Goal: Task Accomplishment & Management: Use online tool/utility

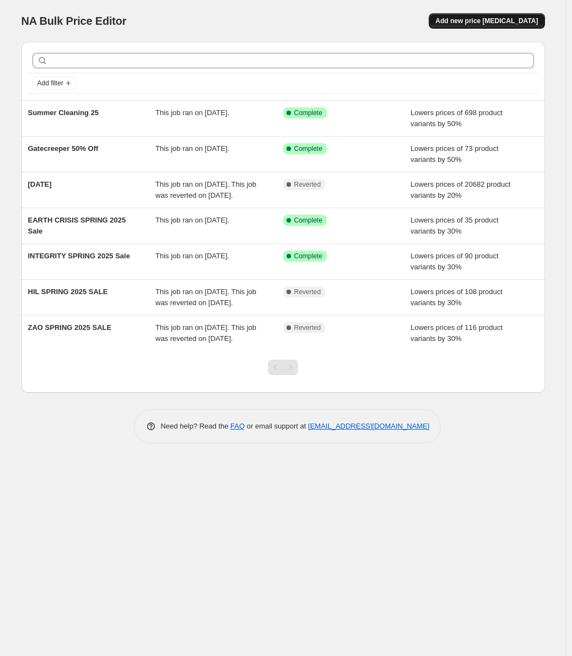
click at [475, 20] on span "Add new price [MEDICAL_DATA]" at bounding box center [486, 21] width 102 height 9
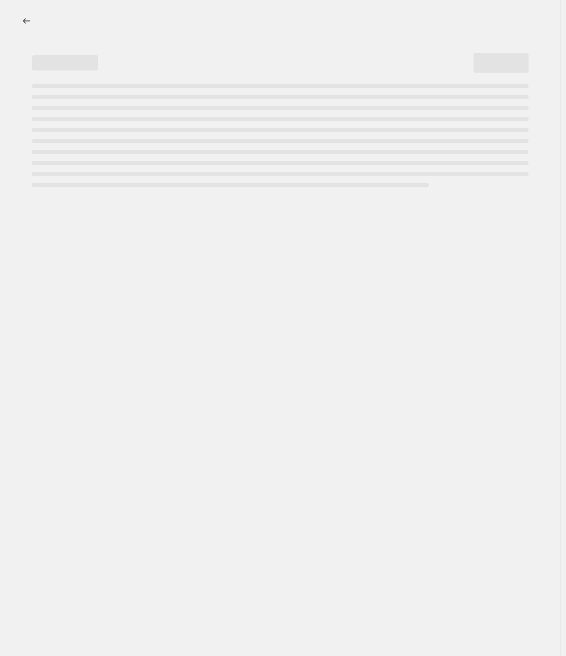
select select "percentage"
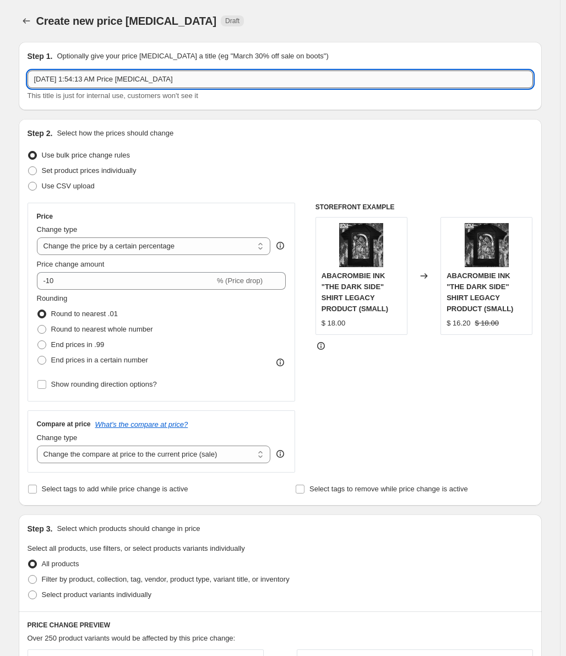
click at [153, 83] on input "Aug 29, 2025, 1:54:13 AM Price change job" at bounding box center [280, 79] width 505 height 18
type input "Labor Day Weekend Sale"
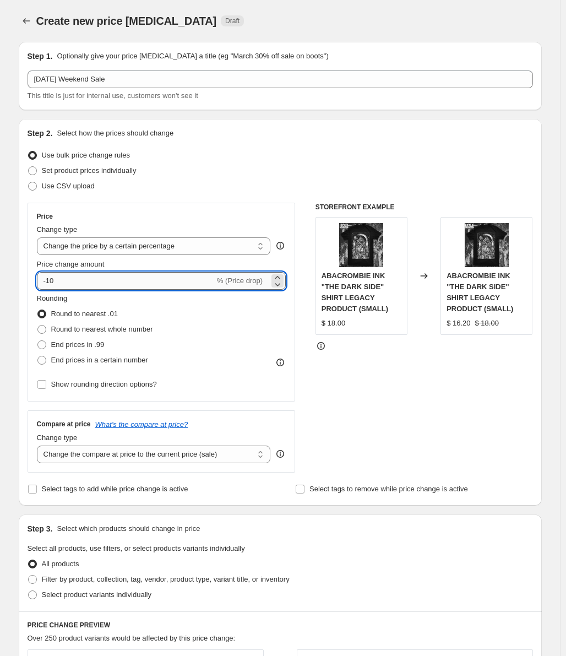
drag, startPoint x: 83, startPoint y: 282, endPoint x: 50, endPoint y: 282, distance: 33.6
click at [50, 282] on input "-10" at bounding box center [126, 281] width 178 height 18
type input "-20"
click at [412, 557] on div "All products" at bounding box center [280, 563] width 505 height 15
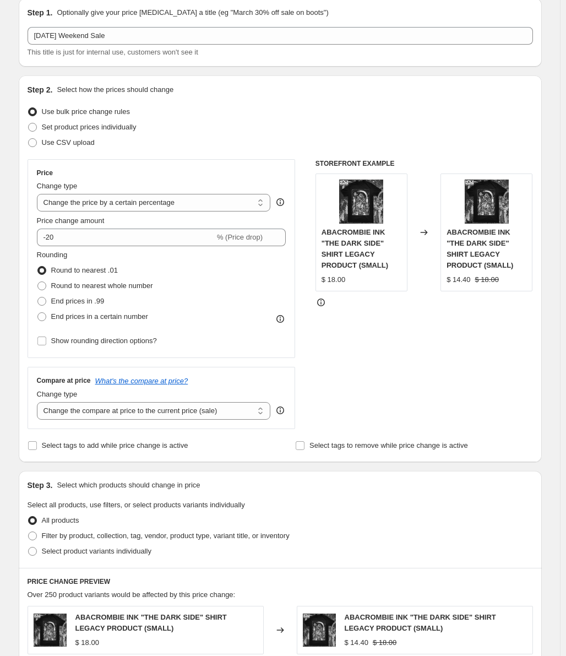
scroll to position [220, 0]
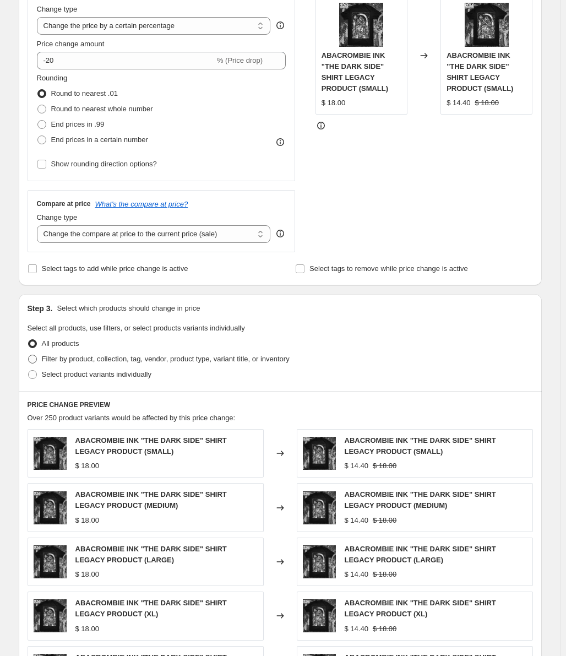
click at [82, 359] on span "Filter by product, collection, tag, vendor, product type, variant title, or inv…" at bounding box center [166, 359] width 248 height 8
click at [29, 355] on input "Filter by product, collection, tag, vendor, product type, variant title, or inv…" at bounding box center [28, 355] width 1 height 1
radio input "true"
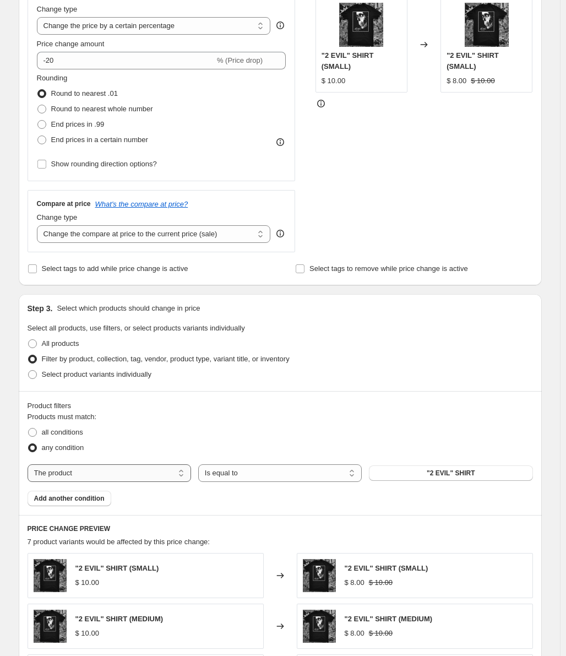
click at [75, 475] on select "The product The product's collection The product's tag The product's vendor The…" at bounding box center [110, 473] width 164 height 18
select select "collection"
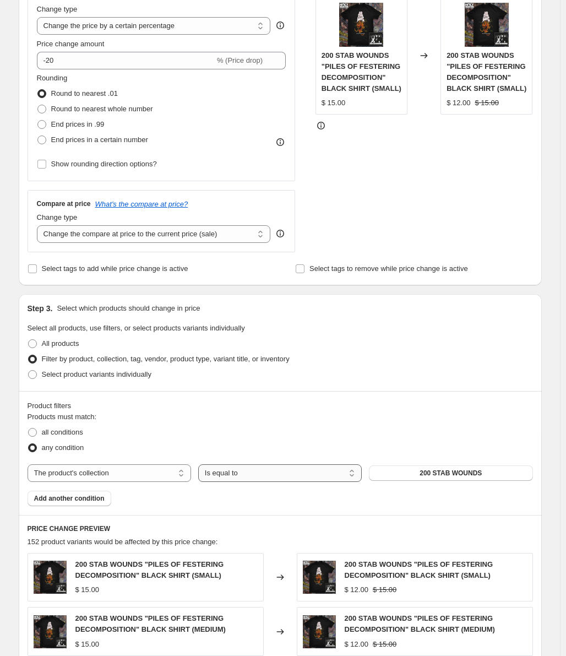
click at [240, 476] on select "Is equal to Is not equal to" at bounding box center [280, 473] width 164 height 18
click at [156, 422] on fieldset "Products must match: all conditions any condition" at bounding box center [280, 433] width 505 height 44
click at [69, 344] on span "All products" at bounding box center [60, 343] width 37 height 8
click at [29, 340] on input "All products" at bounding box center [28, 339] width 1 height 1
radio input "true"
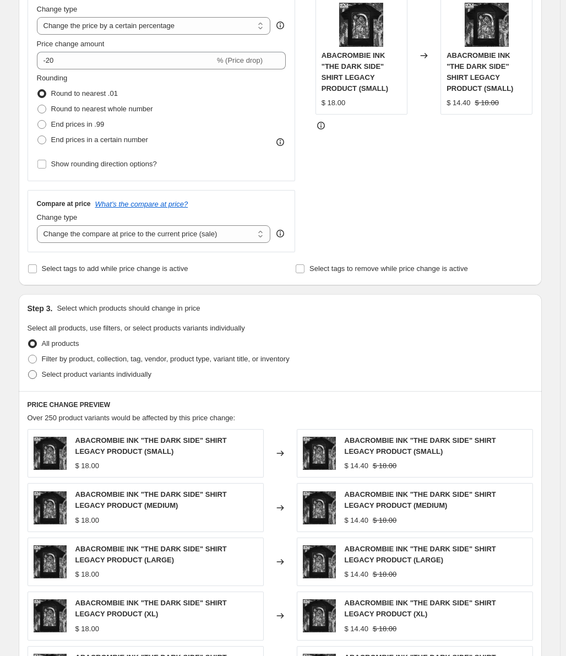
click at [76, 376] on span "Select product variants individually" at bounding box center [97, 374] width 110 height 8
click at [29, 371] on input "Select product variants individually" at bounding box center [28, 370] width 1 height 1
radio input "true"
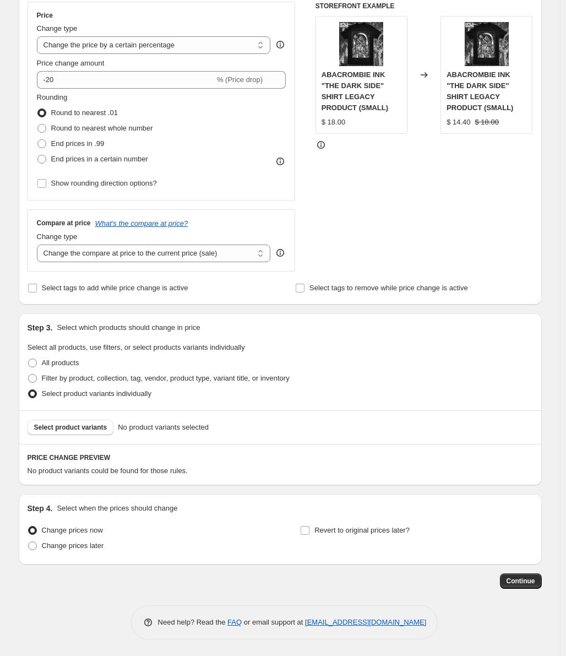
scroll to position [202, 0]
click at [67, 371] on label "Filter by product, collection, tag, vendor, product type, variant title, or inv…" at bounding box center [159, 378] width 262 height 15
click at [29, 374] on input "Filter by product, collection, tag, vendor, product type, variant title, or inv…" at bounding box center [28, 374] width 1 height 1
radio input "true"
select select "collection"
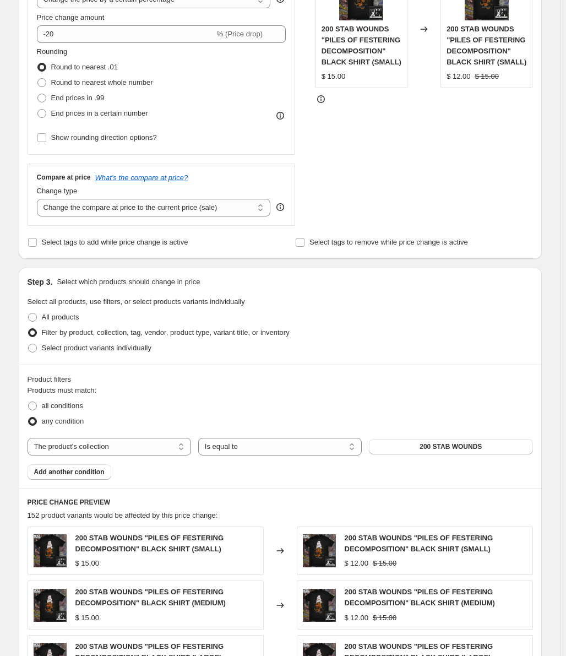
scroll to position [422, 0]
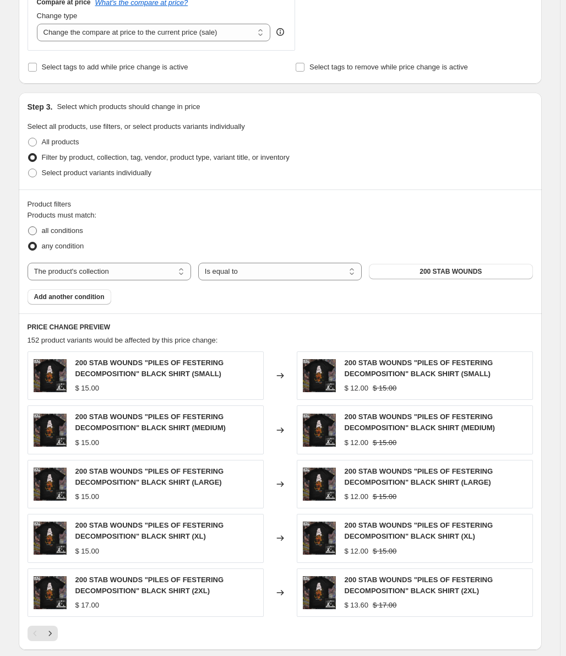
click at [72, 229] on span "all conditions" at bounding box center [62, 230] width 41 height 8
click at [29, 227] on input "all conditions" at bounding box center [28, 226] width 1 height 1
radio input "true"
click at [65, 249] on span "any condition" at bounding box center [63, 246] width 42 height 8
click at [29, 242] on input "any condition" at bounding box center [28, 242] width 1 height 1
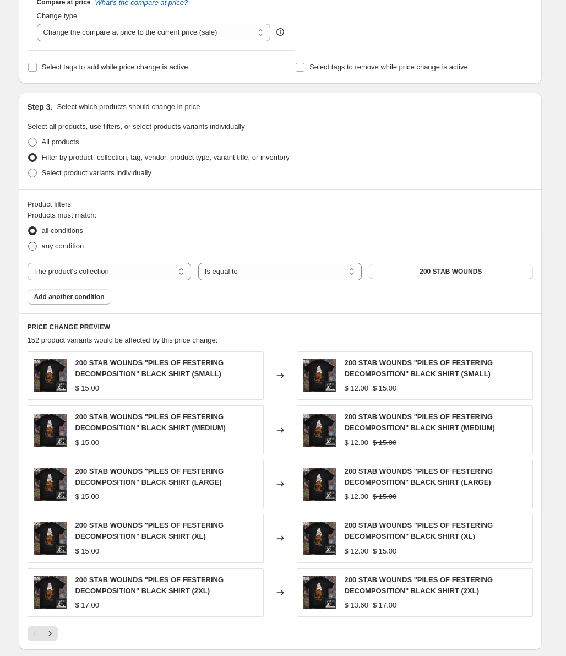
radio input "true"
click at [422, 273] on button "200 STAB WOUNDS" at bounding box center [451, 271] width 164 height 15
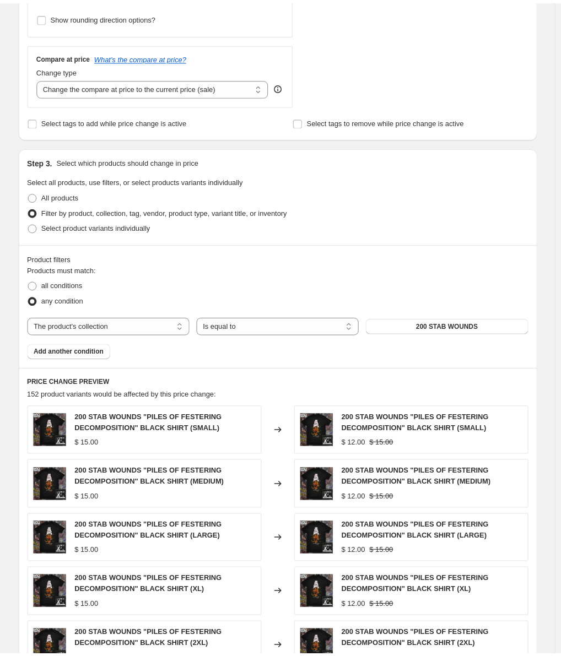
scroll to position [91, 0]
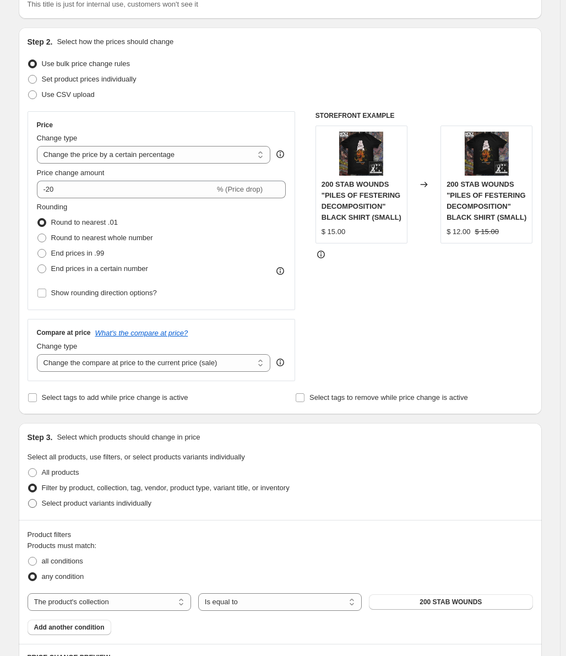
click at [54, 507] on span "Select product variants individually" at bounding box center [97, 503] width 110 height 8
click at [29, 499] on input "Select product variants individually" at bounding box center [28, 499] width 1 height 1
radio input "true"
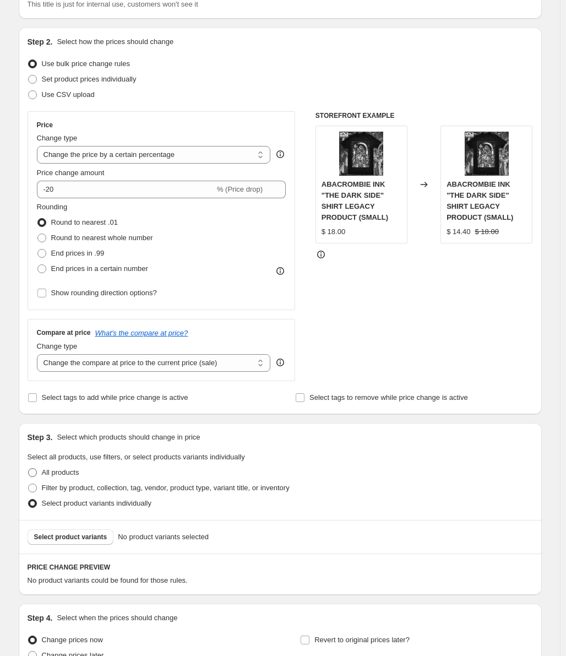
click at [56, 475] on span "All products" at bounding box center [60, 472] width 37 height 8
click at [29, 469] on input "All products" at bounding box center [28, 468] width 1 height 1
radio input "true"
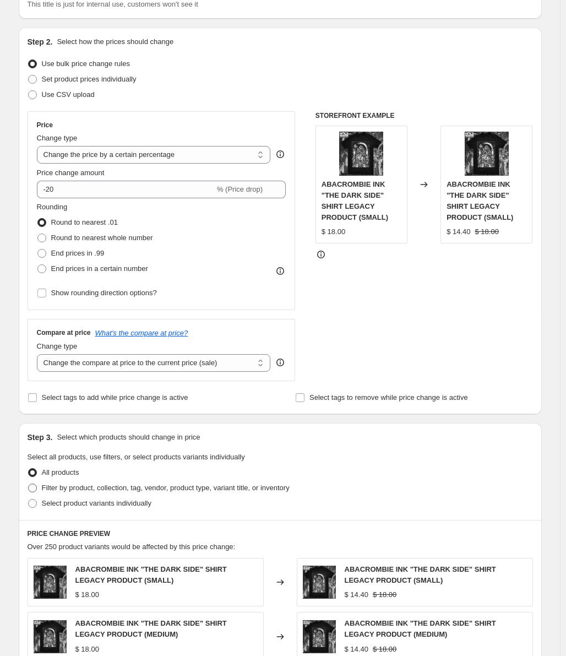
click at [85, 492] on span "Filter by product, collection, tag, vendor, product type, variant title, or inv…" at bounding box center [166, 487] width 248 height 8
click at [29, 484] on input "Filter by product, collection, tag, vendor, product type, variant title, or inv…" at bounding box center [28, 483] width 1 height 1
radio input "true"
select select "collection"
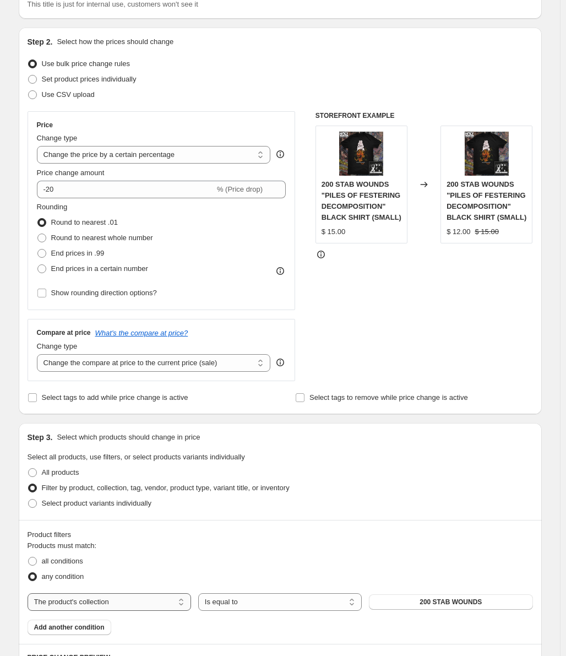
click at [113, 608] on select "The product The product's collection The product's tag The product's vendor The…" at bounding box center [110, 602] width 164 height 18
click at [336, 442] on div "Step 3. Select which products should change in price" at bounding box center [280, 437] width 505 height 11
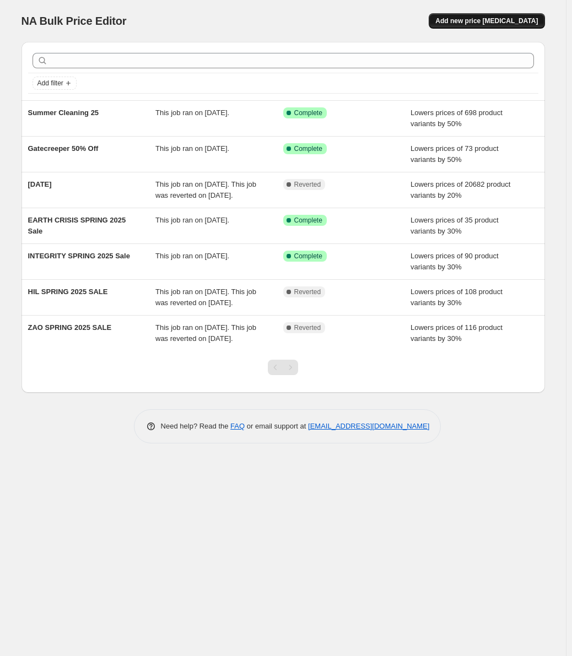
click at [493, 23] on span "Add new price [MEDICAL_DATA]" at bounding box center [486, 21] width 102 height 9
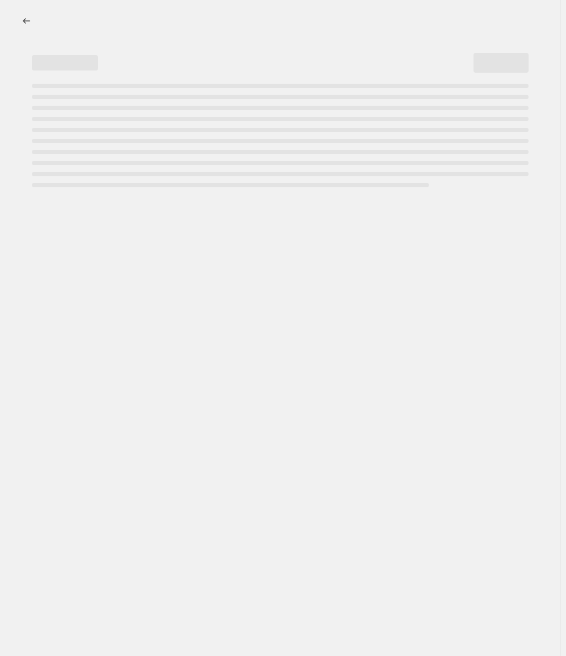
select select "percentage"
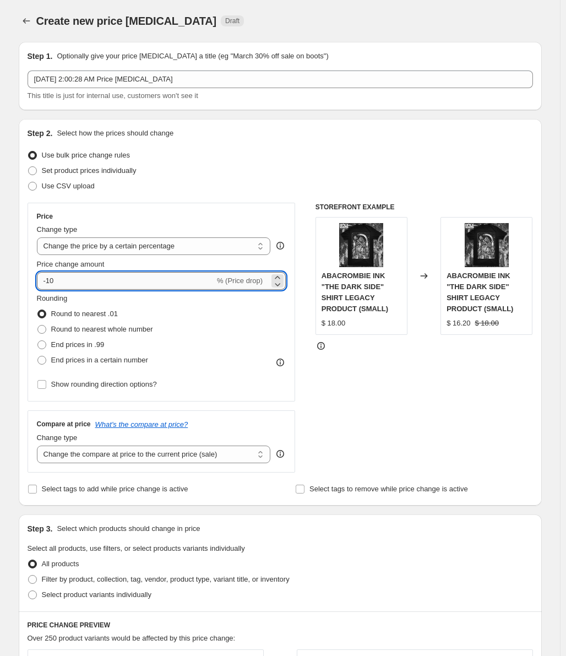
drag, startPoint x: 80, startPoint y: 277, endPoint x: 50, endPoint y: 281, distance: 31.1
click at [50, 281] on input "-10" at bounding box center [126, 281] width 178 height 18
type input "-20"
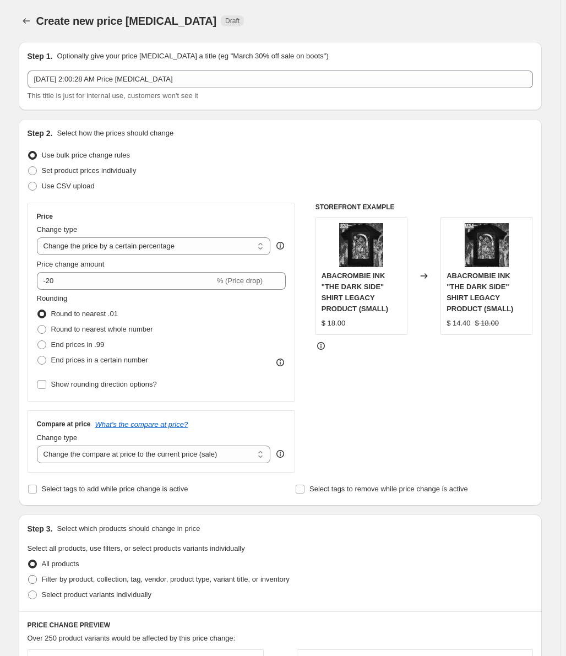
click at [77, 581] on span "Filter by product, collection, tag, vendor, product type, variant title, or inv…" at bounding box center [166, 579] width 248 height 8
click at [29, 575] on input "Filter by product, collection, tag, vendor, product type, variant title, or inv…" at bounding box center [28, 575] width 1 height 1
radio input "true"
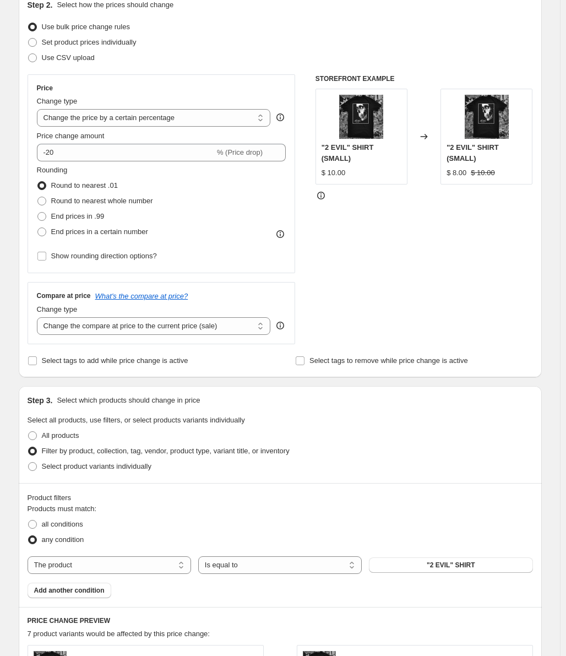
scroll to position [165, 0]
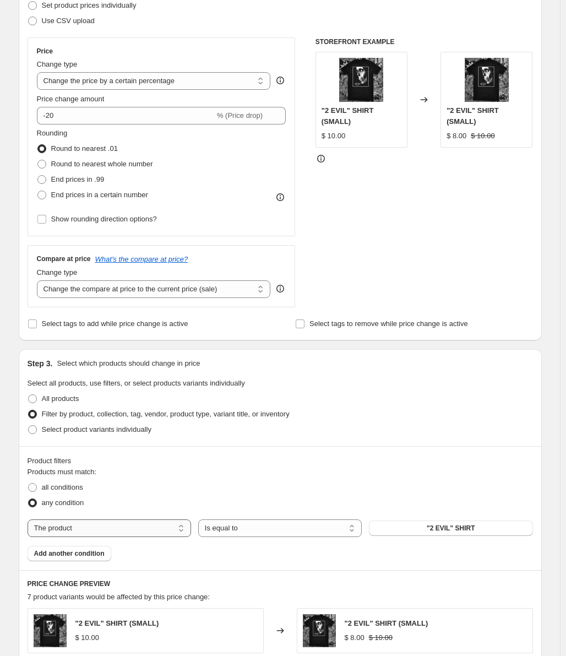
click at [74, 532] on select "The product The product's collection The product's tag The product's vendor The…" at bounding box center [110, 528] width 164 height 18
select select "tag"
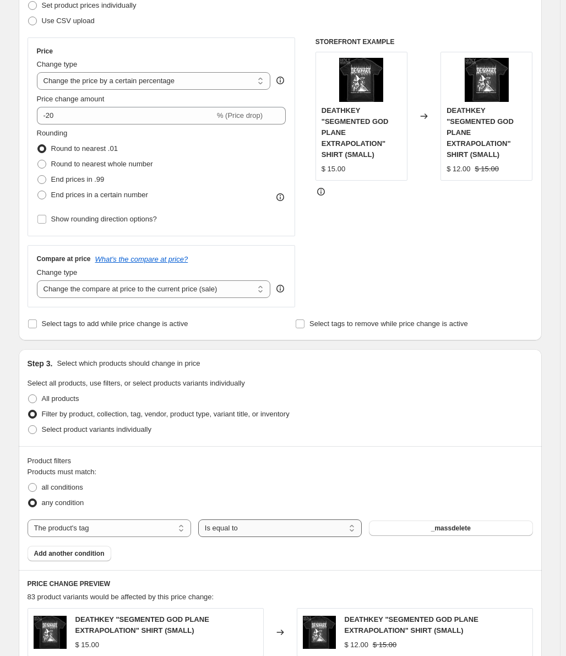
click at [221, 533] on select "Is equal to Is not equal to" at bounding box center [280, 528] width 164 height 18
select select "not_equal"
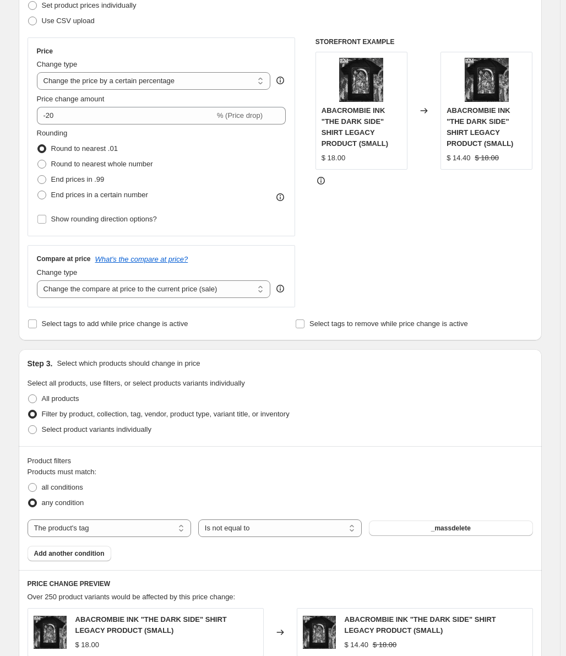
click at [428, 533] on button "_massdelete" at bounding box center [451, 527] width 164 height 15
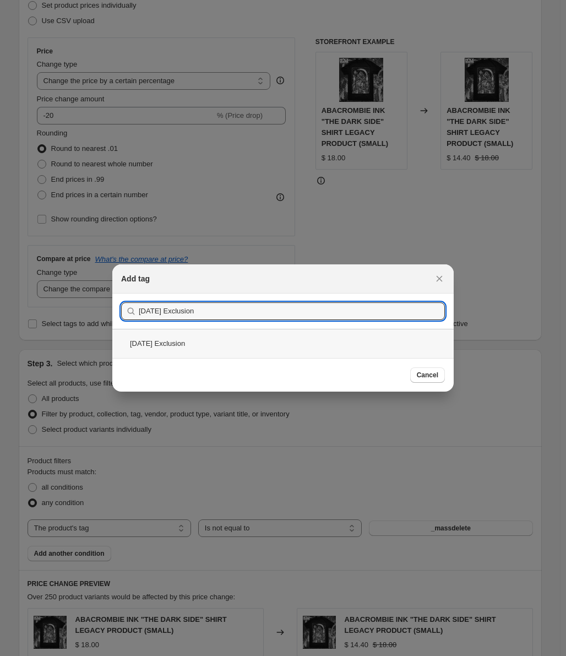
type input "[DATE] Exclusion"
click at [250, 339] on div "[DATE] Exclusion" at bounding box center [282, 343] width 341 height 29
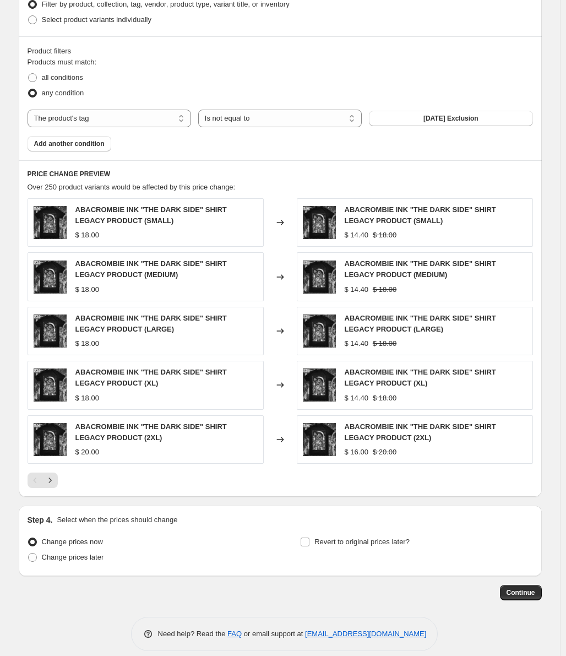
scroll to position [587, 0]
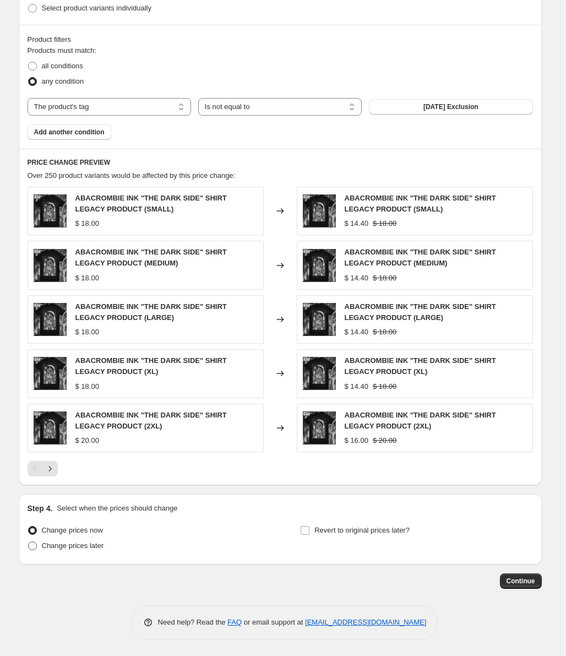
click at [100, 543] on span "Change prices later" at bounding box center [73, 545] width 62 height 8
click at [29, 542] on input "Change prices later" at bounding box center [28, 541] width 1 height 1
radio input "true"
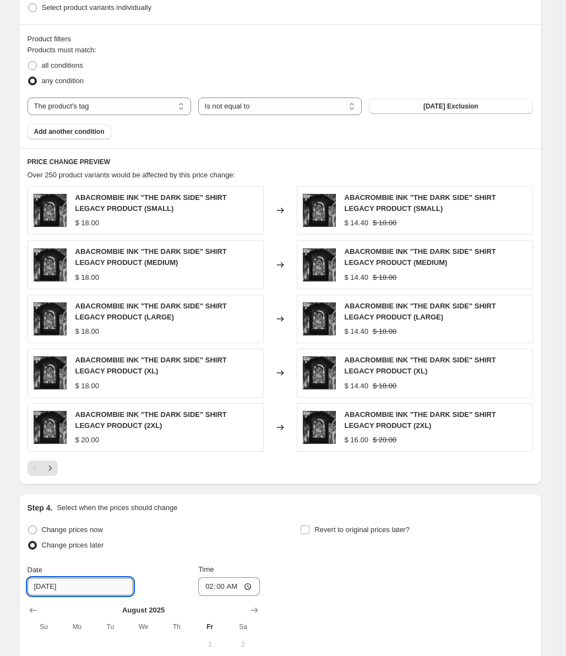
click at [98, 583] on input "[DATE]" at bounding box center [81, 587] width 106 height 18
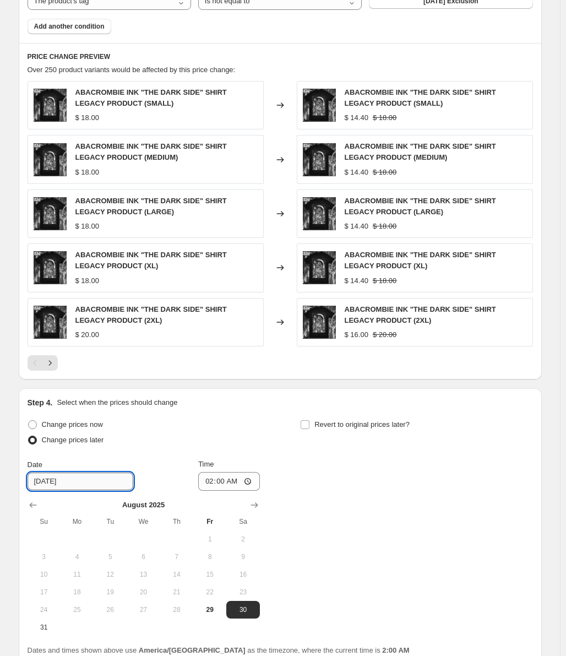
scroll to position [793, 0]
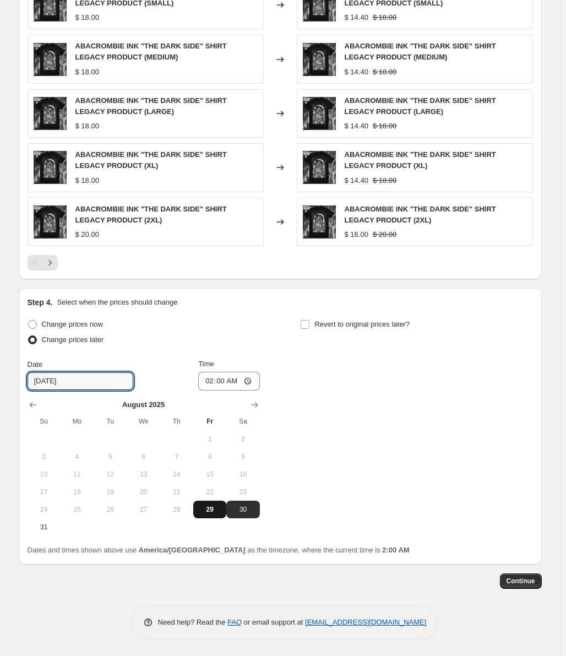
click at [215, 515] on button "29" at bounding box center [209, 509] width 33 height 18
type input "[DATE]"
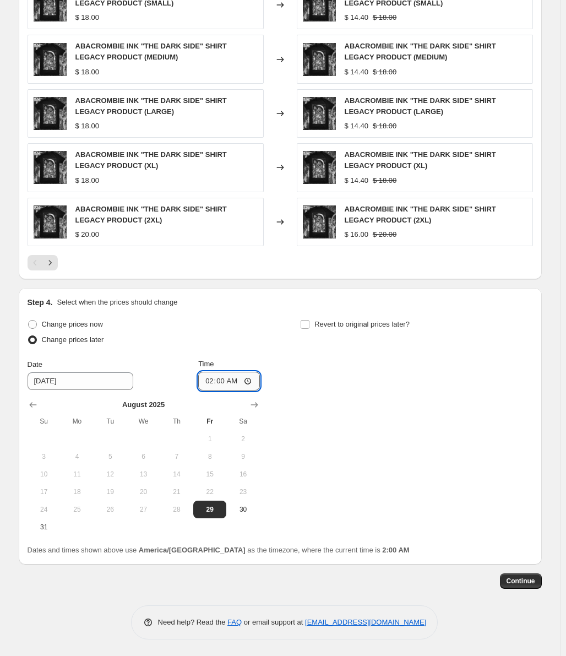
click at [230, 382] on input "02:00" at bounding box center [229, 381] width 62 height 19
click at [214, 378] on input "02:00" at bounding box center [229, 381] width 62 height 19
type input "10:00"
click at [341, 410] on div "Change prices now Change prices later Date [DATE] Time 10:00 [DATE] Su Mo Tu We…" at bounding box center [280, 426] width 505 height 219
click at [317, 323] on label "Revert to original prices later?" at bounding box center [355, 324] width 110 height 15
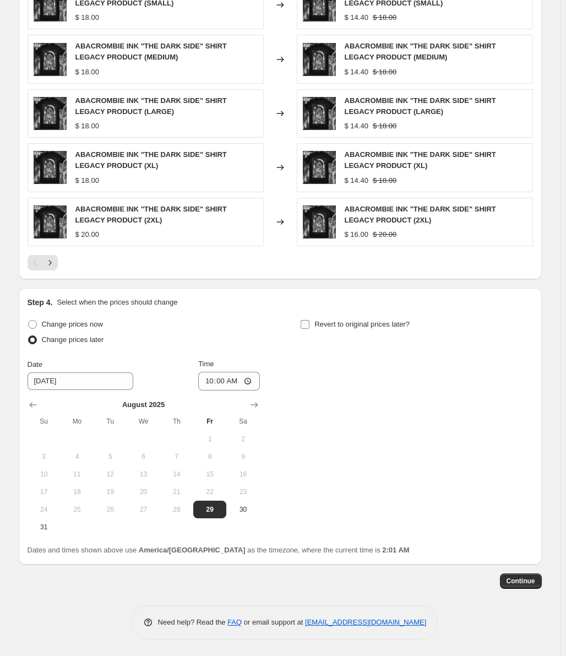
click at [309, 323] on input "Revert to original prices later?" at bounding box center [305, 324] width 9 height 9
checkbox input "true"
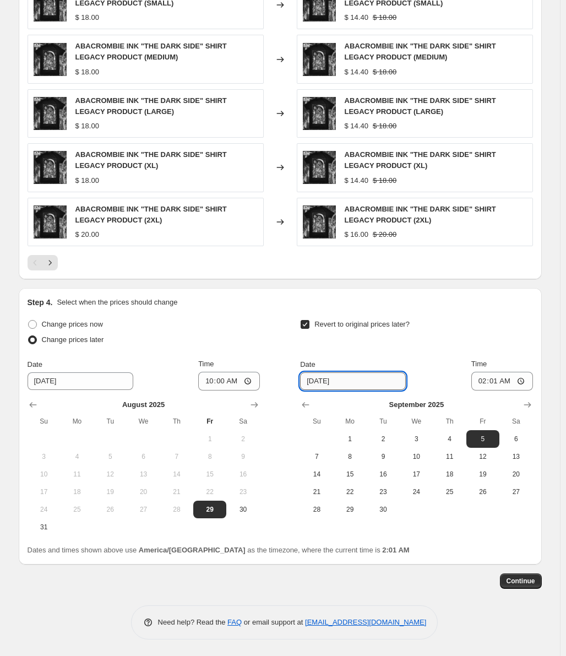
click at [345, 383] on input "[DATE]" at bounding box center [353, 381] width 106 height 18
click at [362, 437] on span "1" at bounding box center [350, 438] width 24 height 9
type input "[DATE]"
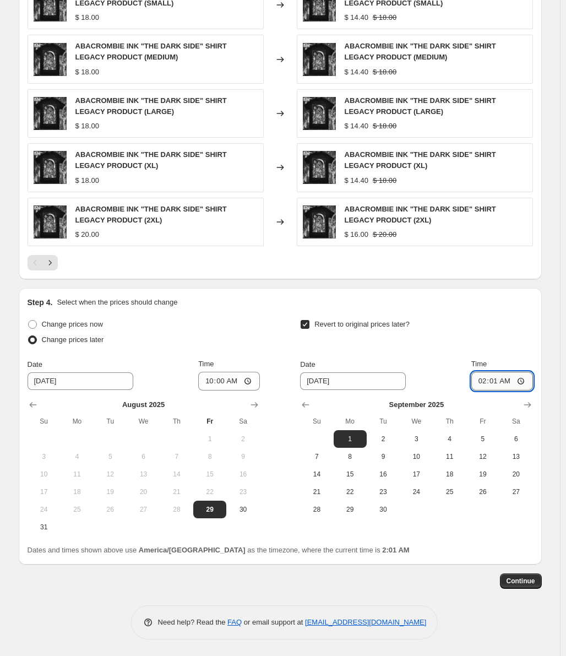
click at [516, 372] on input "02:01" at bounding box center [502, 381] width 62 height 19
click at [481, 382] on input "23:59" at bounding box center [502, 381] width 62 height 19
type input "22:59"
click at [473, 325] on div "Revert to original prices later?" at bounding box center [416, 333] width 232 height 33
click at [521, 583] on span "Continue" at bounding box center [521, 580] width 29 height 9
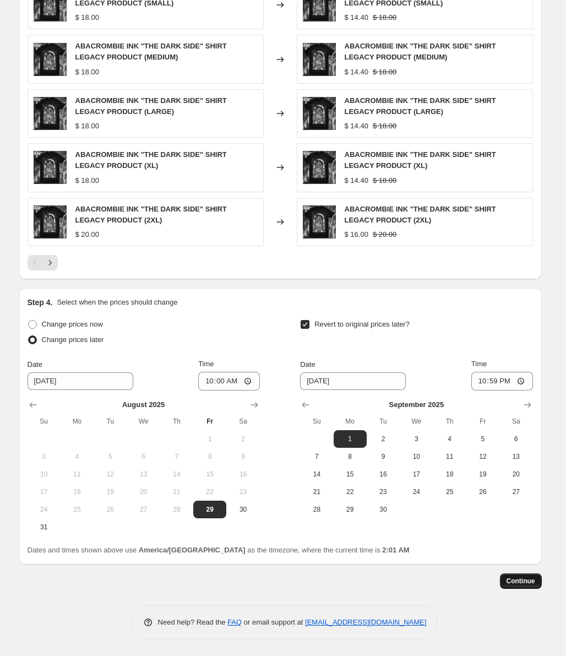
scroll to position [0, 0]
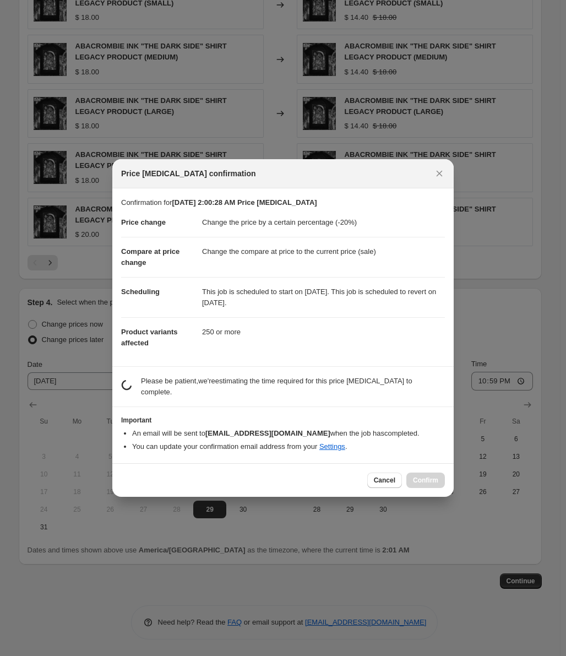
click at [186, 441] on li "You can update your confirmation email address from your Settings ." at bounding box center [288, 446] width 313 height 11
click at [194, 445] on li "You can update your confirmation email address from your Settings ." at bounding box center [288, 446] width 313 height 11
click at [221, 441] on li "You can update your confirmation email address from your Settings ." at bounding box center [288, 446] width 313 height 11
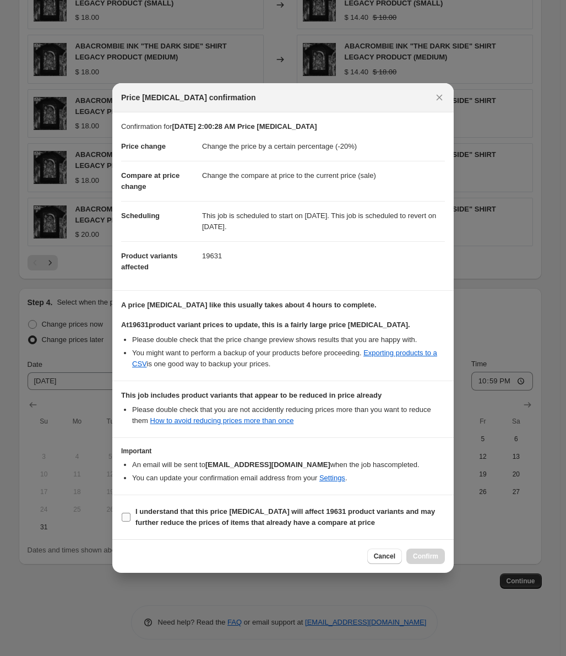
click at [187, 520] on b "I understand that this price [MEDICAL_DATA] will affect 19631 product variants …" at bounding box center [285, 516] width 300 height 19
click at [130, 520] on input "I understand that this price [MEDICAL_DATA] will affect 19631 product variants …" at bounding box center [126, 517] width 9 height 9
checkbox input "true"
click at [424, 558] on span "Confirm" at bounding box center [425, 556] width 25 height 9
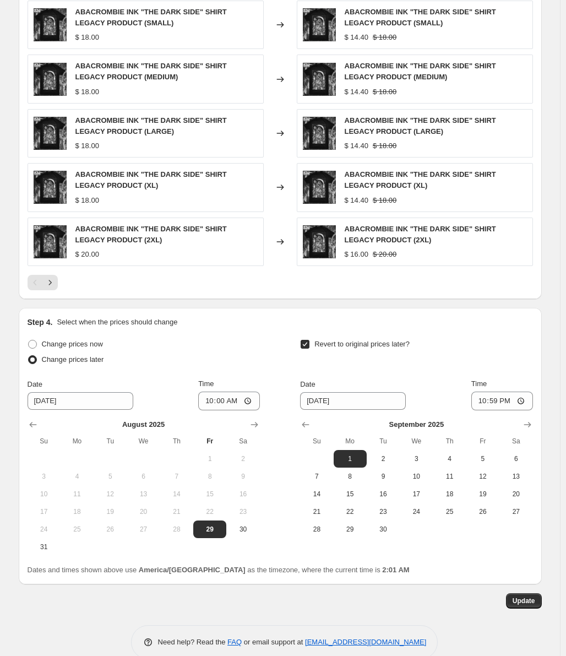
scroll to position [880, 0]
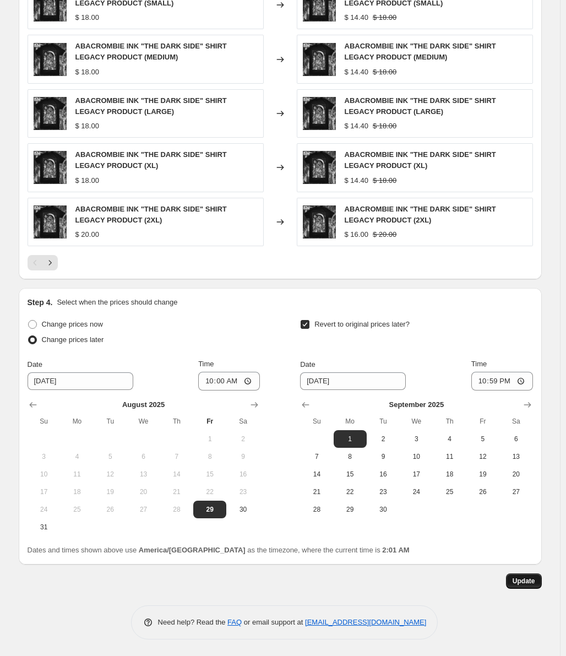
click at [523, 582] on span "Update" at bounding box center [524, 580] width 23 height 9
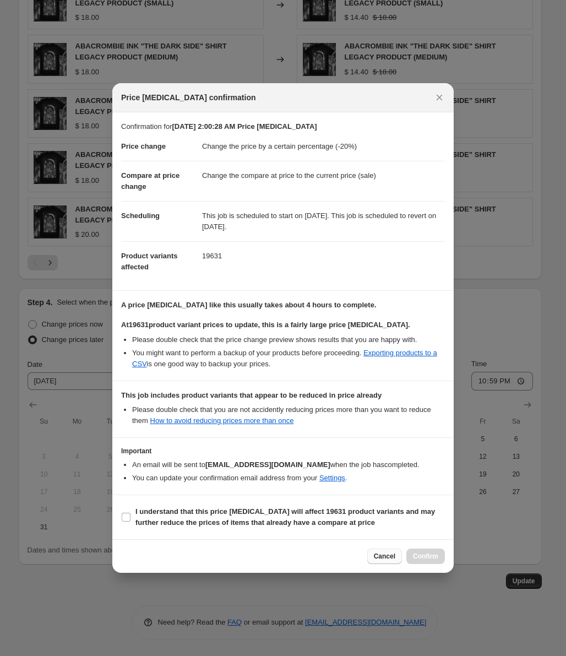
click at [387, 553] on span "Cancel" at bounding box center [384, 556] width 21 height 9
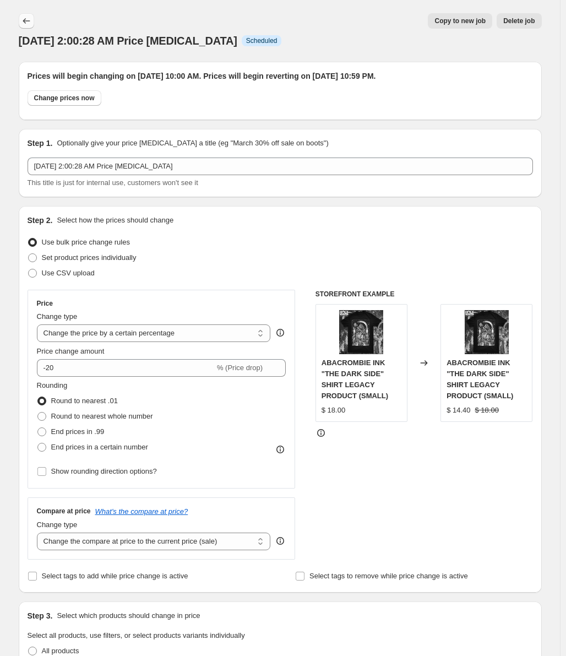
click at [34, 21] on button "Price change jobs" at bounding box center [26, 20] width 15 height 15
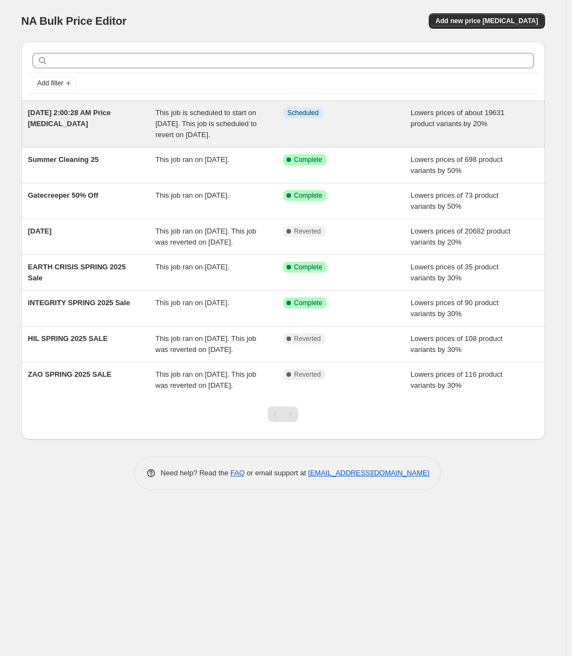
click at [106, 119] on div "[DATE] 2:00:28 AM Price [MEDICAL_DATA]" at bounding box center [92, 123] width 128 height 33
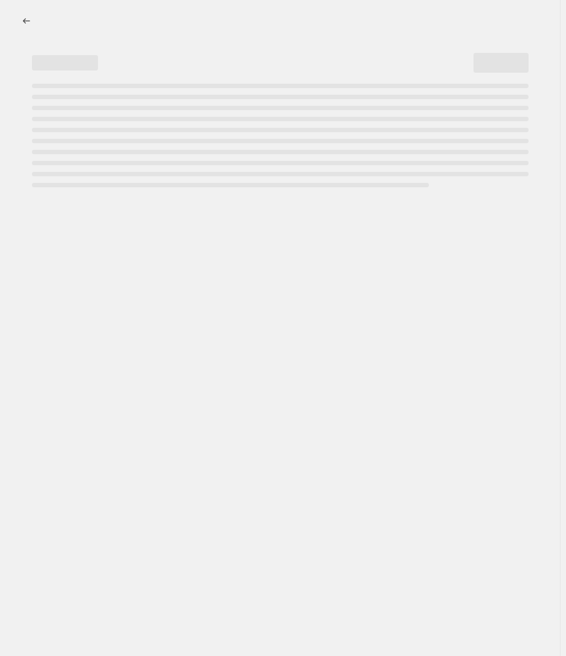
select select "percentage"
select select "tag"
select select "not_equal"
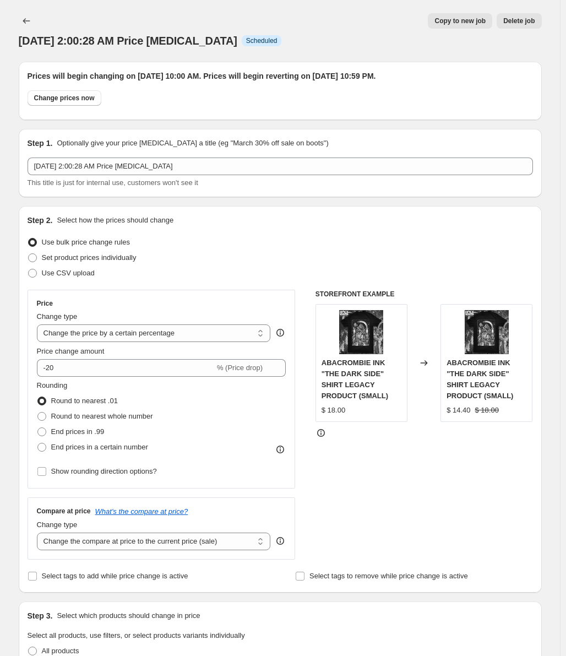
click at [183, 35] on span "[DATE] 2:00:28 AM Price [MEDICAL_DATA]" at bounding box center [128, 41] width 219 height 12
click at [276, 26] on div "Copy to new job Delete job" at bounding box center [298, 20] width 488 height 15
click at [150, 99] on div "Change prices now" at bounding box center [280, 100] width 505 height 21
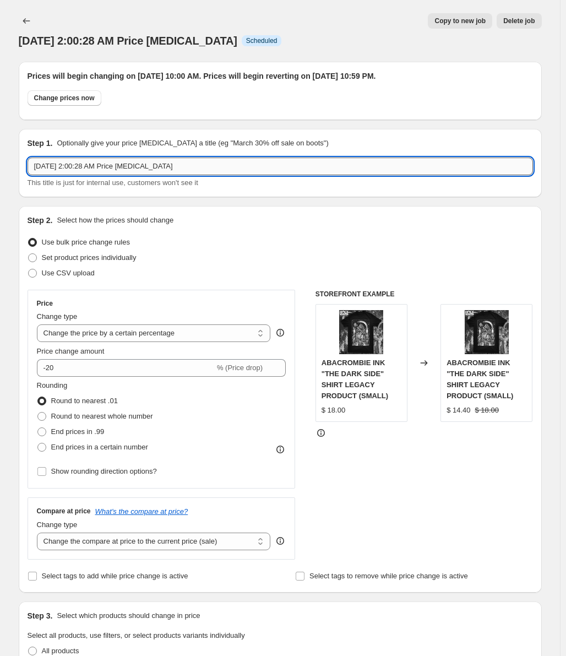
click at [121, 161] on input "[DATE] 2:00:28 AM Price [MEDICAL_DATA]" at bounding box center [280, 166] width 505 height 18
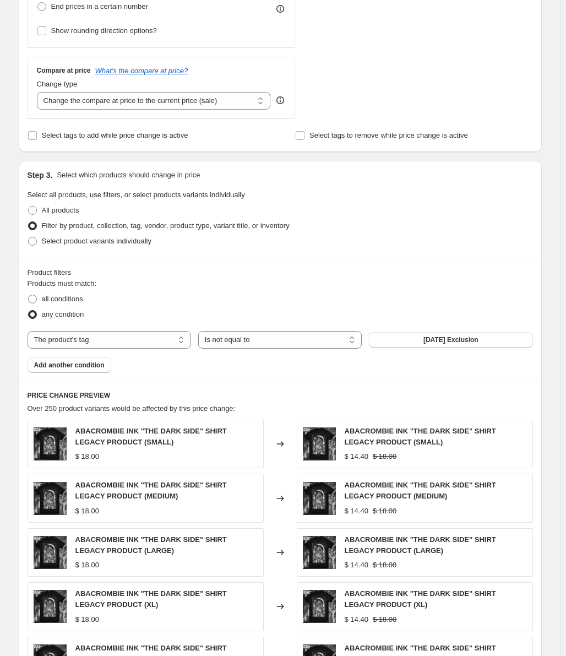
scroll to position [716, 0]
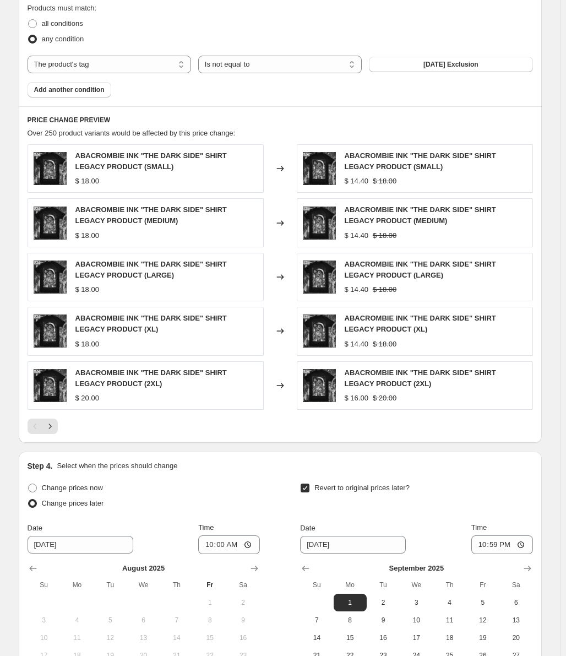
type input "[DATE] - 20%"
click at [438, 133] on div "Over 250 product variants would be affected by this price change:" at bounding box center [280, 133] width 505 height 11
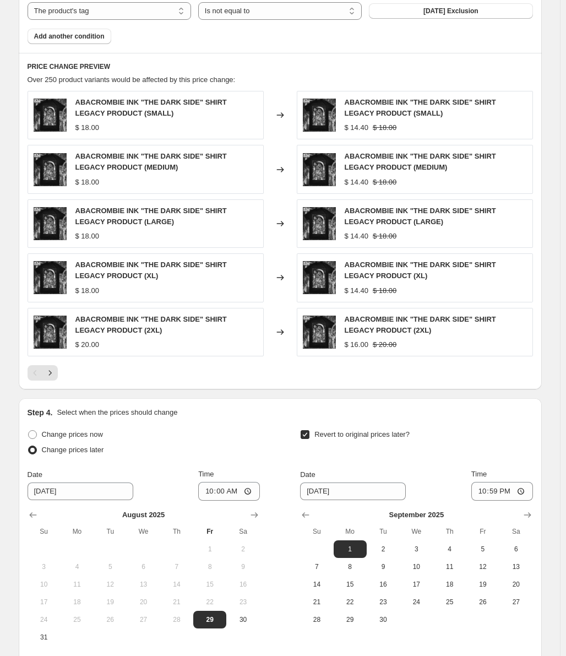
scroll to position [880, 0]
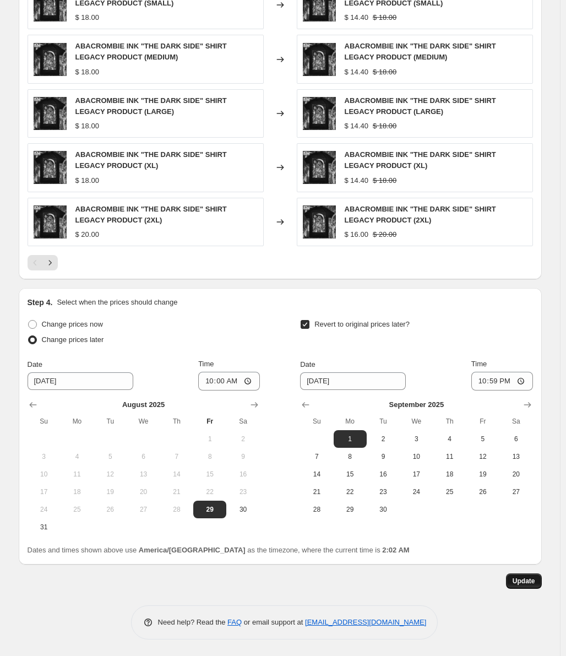
click at [534, 581] on span "Update" at bounding box center [524, 580] width 23 height 9
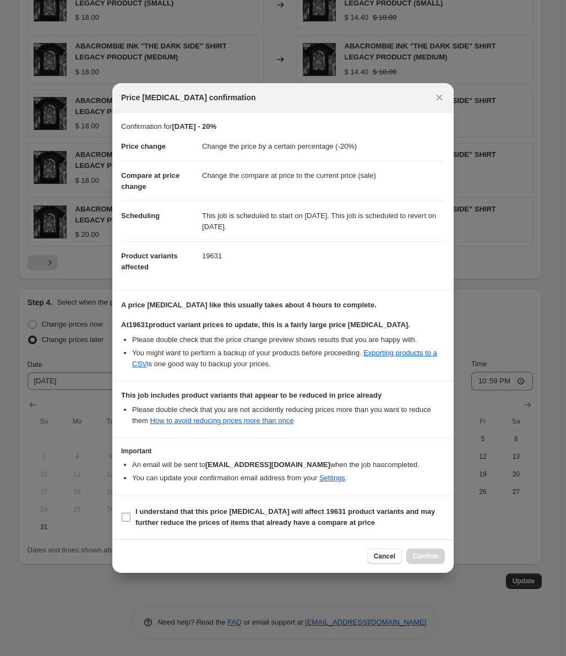
click at [271, 506] on span "I understand that this price [MEDICAL_DATA] will affect 19631 product variants …" at bounding box center [289, 517] width 309 height 22
click at [130, 513] on input "I understand that this price [MEDICAL_DATA] will affect 19631 product variants …" at bounding box center [126, 517] width 9 height 9
checkbox input "true"
click at [439, 556] on button "Confirm" at bounding box center [425, 555] width 39 height 15
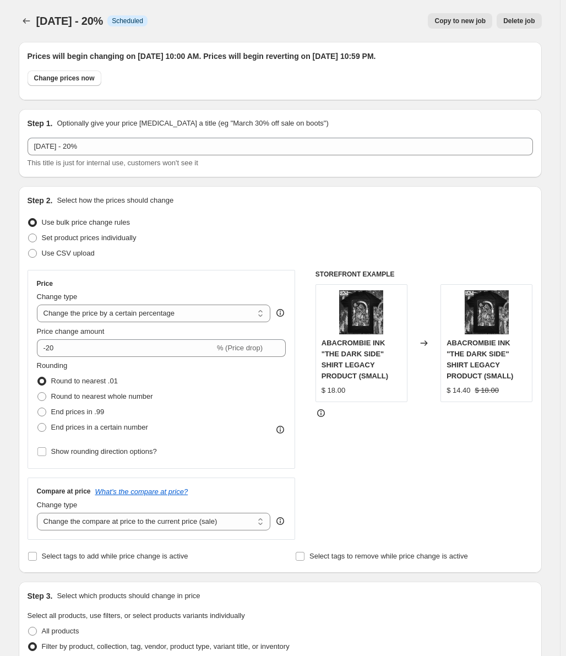
click at [32, 30] on div "[DATE] - 20%. This page is ready [DATE] - 20% Info Scheduled Copy to new job De…" at bounding box center [280, 21] width 523 height 42
click at [30, 20] on icon "Price change jobs" at bounding box center [26, 20] width 11 height 11
